Goal: Information Seeking & Learning: Learn about a topic

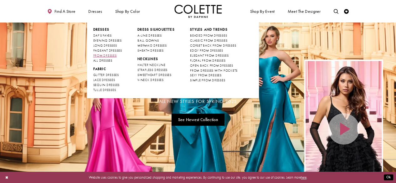
click at [103, 57] on span "PROM DRESSES" at bounding box center [104, 55] width 23 height 4
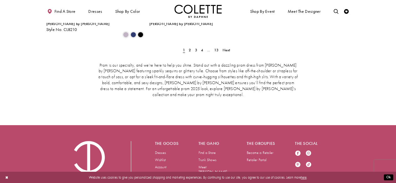
scroll to position [1102, 0]
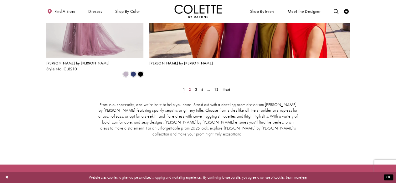
click at [190, 87] on span "2" at bounding box center [190, 89] width 2 height 5
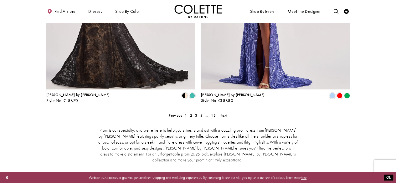
scroll to position [1001, 0]
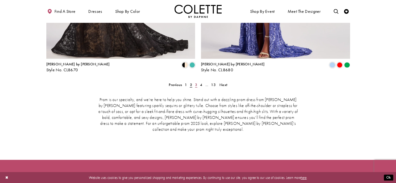
click at [195, 82] on span "3" at bounding box center [196, 84] width 2 height 5
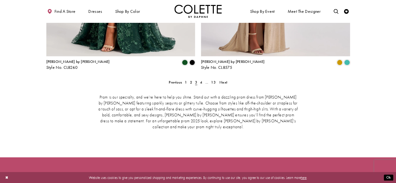
scroll to position [1020, 0]
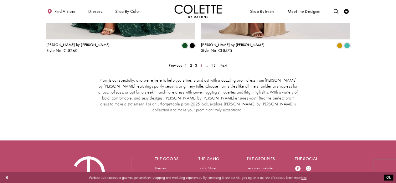
click at [202, 62] on link "4" at bounding box center [201, 65] width 5 height 7
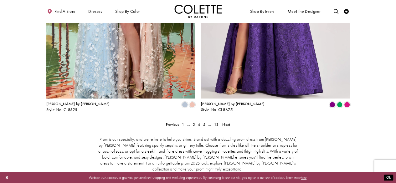
scroll to position [963, 0]
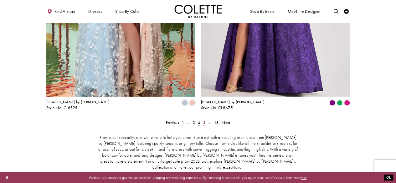
click at [204, 120] on span "5" at bounding box center [204, 122] width 2 height 5
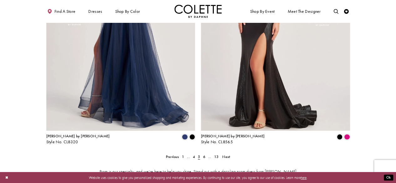
scroll to position [986, 0]
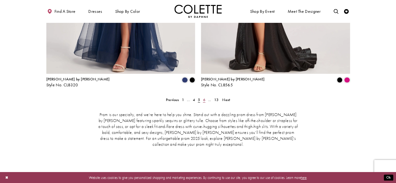
click at [204, 97] on span "6" at bounding box center [204, 99] width 2 height 5
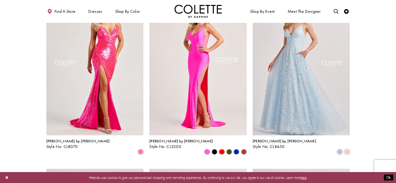
scroll to position [505, 0]
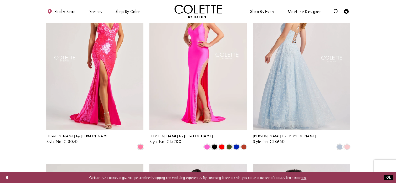
click at [297, 63] on img "Visit Colette by Daphne Style No. CL8650 Page" at bounding box center [300, 59] width 97 height 141
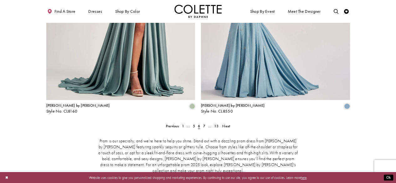
scroll to position [996, 0]
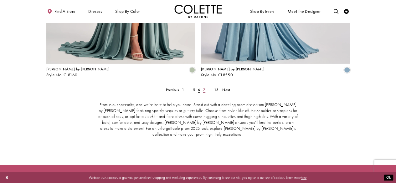
click at [204, 87] on span "7" at bounding box center [204, 89] width 2 height 5
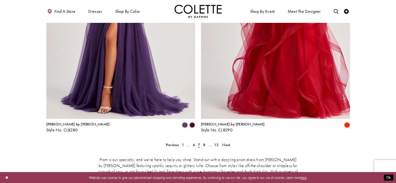
scroll to position [976, 0]
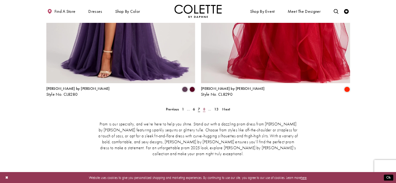
click at [205, 106] on link "8" at bounding box center [203, 109] width 5 height 7
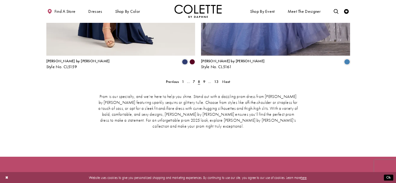
scroll to position [1013, 0]
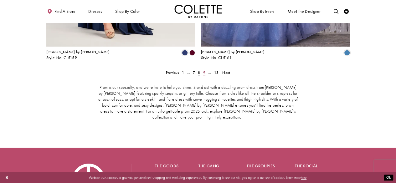
click at [204, 70] on span "9" at bounding box center [204, 72] width 2 height 5
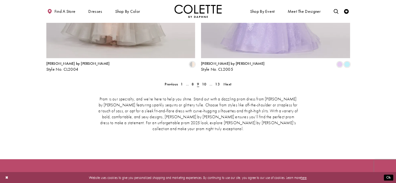
scroll to position [1008, 0]
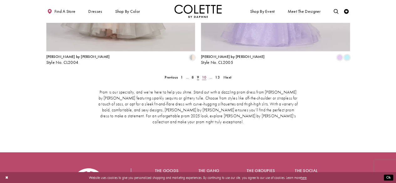
click at [205, 75] on span "10" at bounding box center [204, 77] width 4 height 5
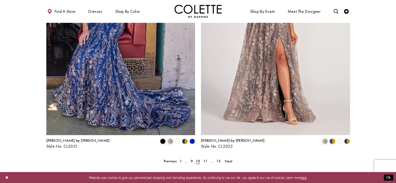
scroll to position [944, 0]
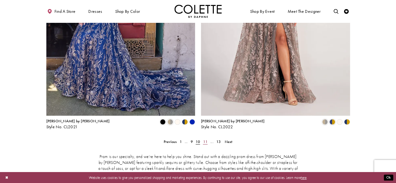
click at [205, 139] on span "11" at bounding box center [205, 141] width 4 height 5
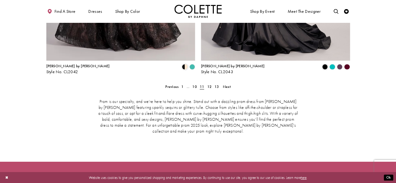
scroll to position [1033, 0]
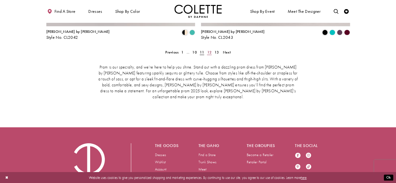
click at [212, 49] on link "12" at bounding box center [209, 52] width 8 height 7
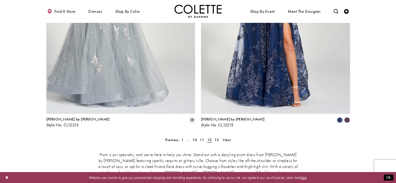
scroll to position [1006, 0]
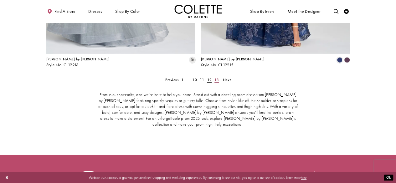
click at [218, 77] on span "13" at bounding box center [216, 79] width 4 height 5
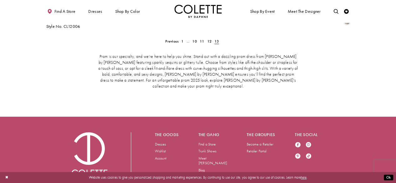
scroll to position [1095, 0]
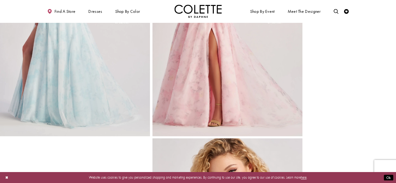
scroll to position [203, 0]
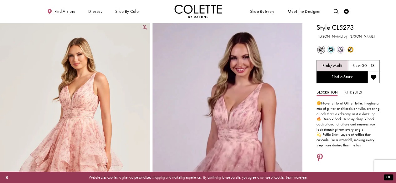
scroll to position [22, 0]
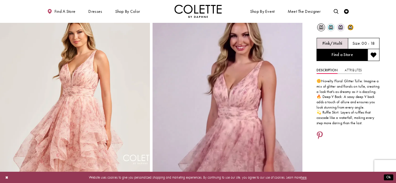
click at [329, 27] on span "m" at bounding box center [330, 27] width 6 height 6
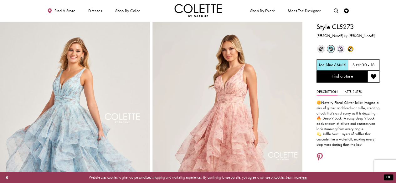
scroll to position [0, 0]
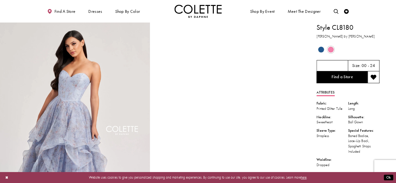
click at [321, 47] on span "Product color controls state depends on size chosen" at bounding box center [321, 50] width 6 height 6
click at [321, 49] on span "Product color controls state depends on size chosen" at bounding box center [321, 50] width 6 height 6
click at [330, 47] on span "Product color controls state depends on size chosen" at bounding box center [330, 50] width 6 height 6
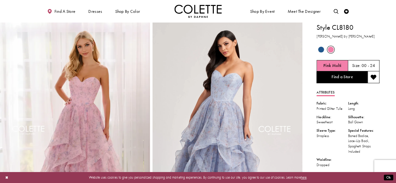
click at [320, 49] on span "Product color controls state depends on size chosen" at bounding box center [321, 50] width 6 height 6
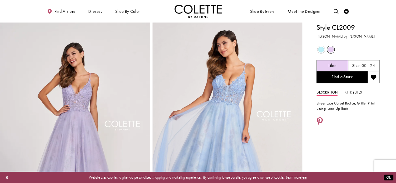
click at [321, 49] on span "Product color controls state depends on size chosen" at bounding box center [321, 50] width 6 height 6
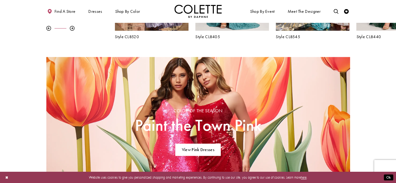
scroll to position [293, 0]
